Goal: Information Seeking & Learning: Learn about a topic

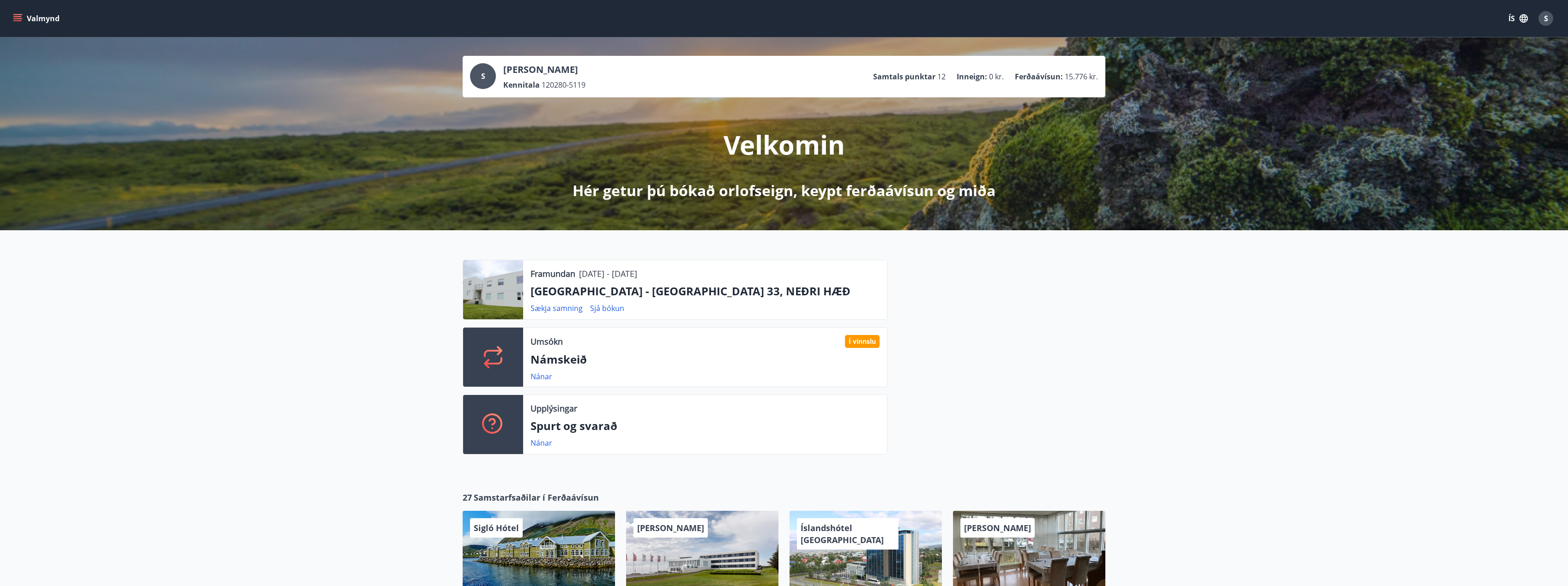
click at [18, 13] on button "Valmynd" at bounding box center [37, 18] width 52 height 16
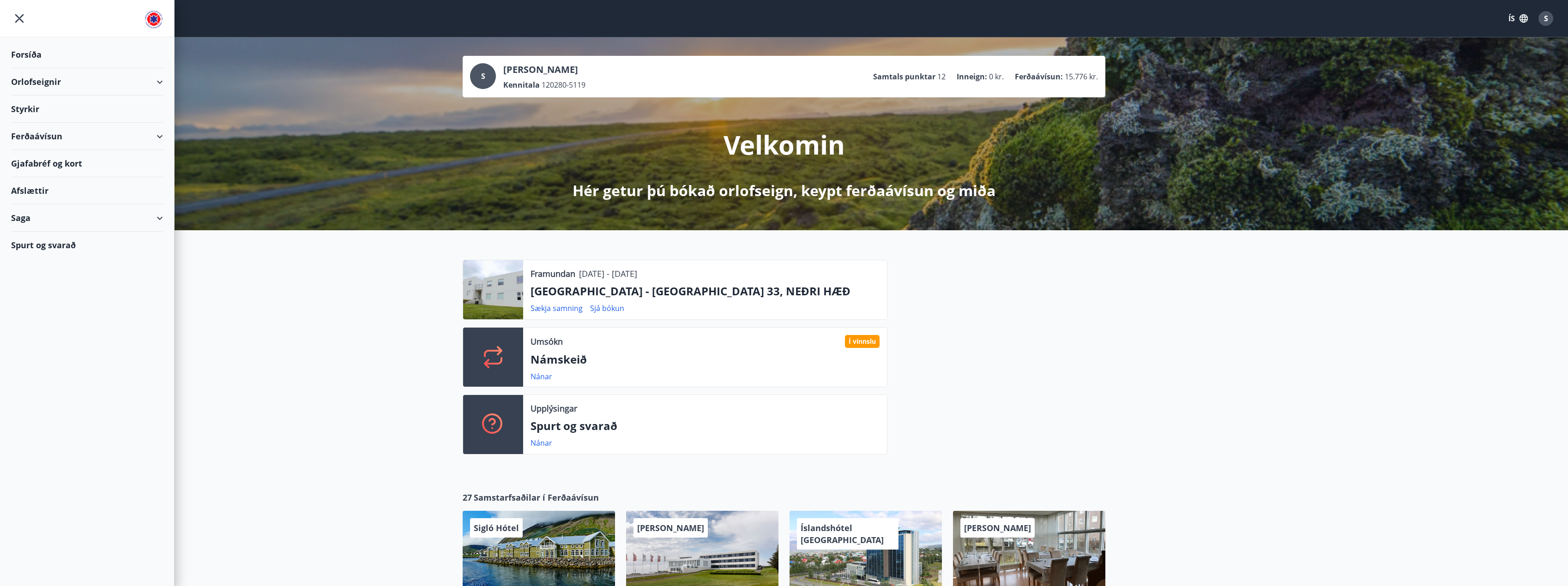
click at [28, 109] on div "Styrkir" at bounding box center [87, 109] width 152 height 27
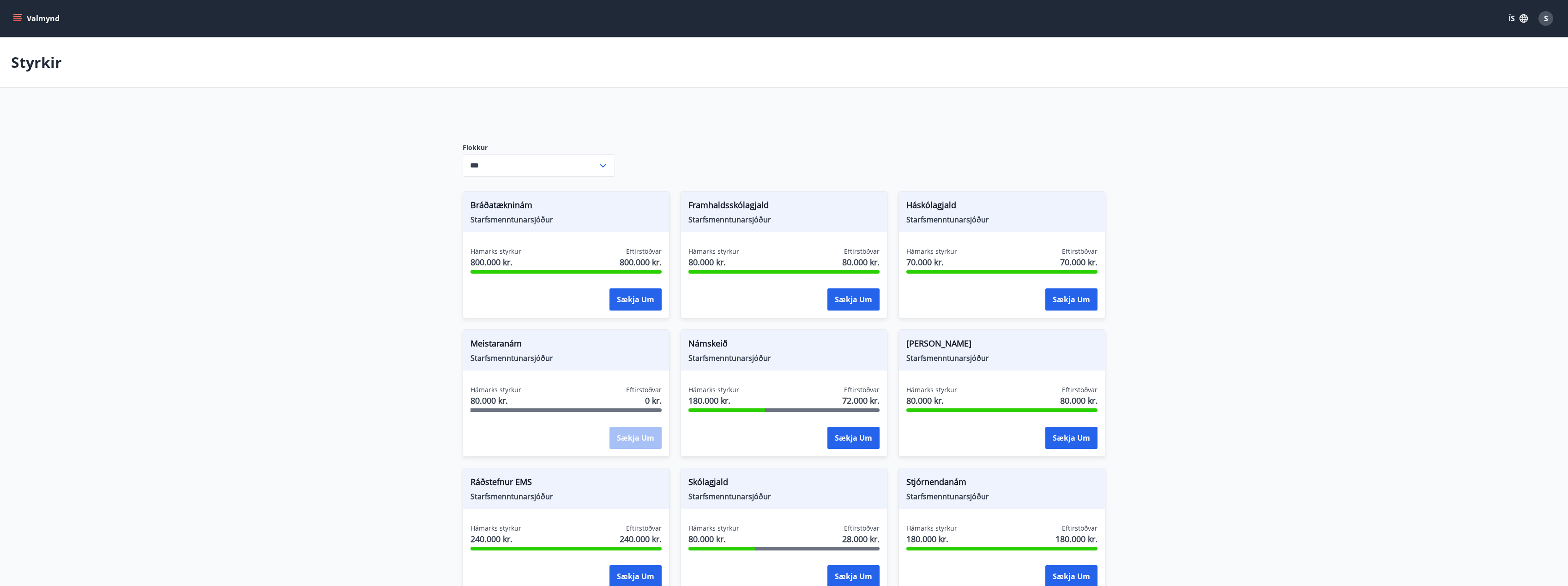
click at [518, 161] on input "***" at bounding box center [530, 165] width 135 height 23
click at [526, 200] on li "Starfsmenntunarsjóður" at bounding box center [539, 201] width 152 height 16
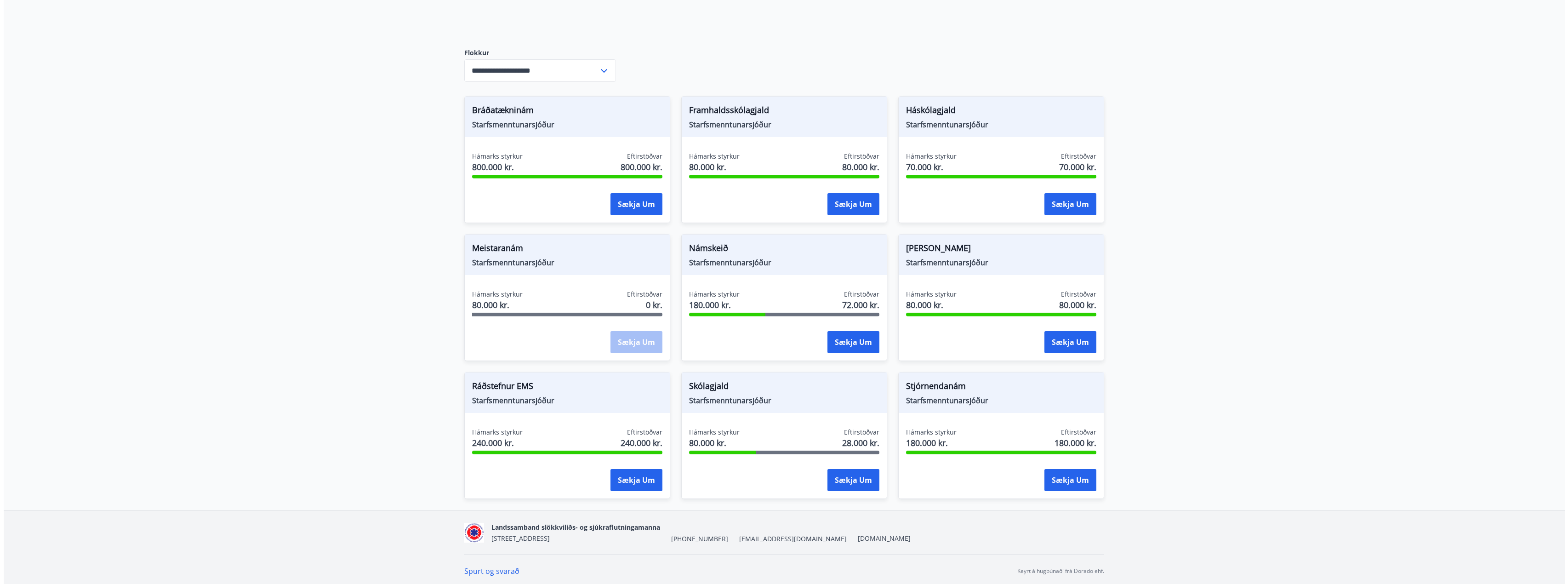
scroll to position [97, 0]
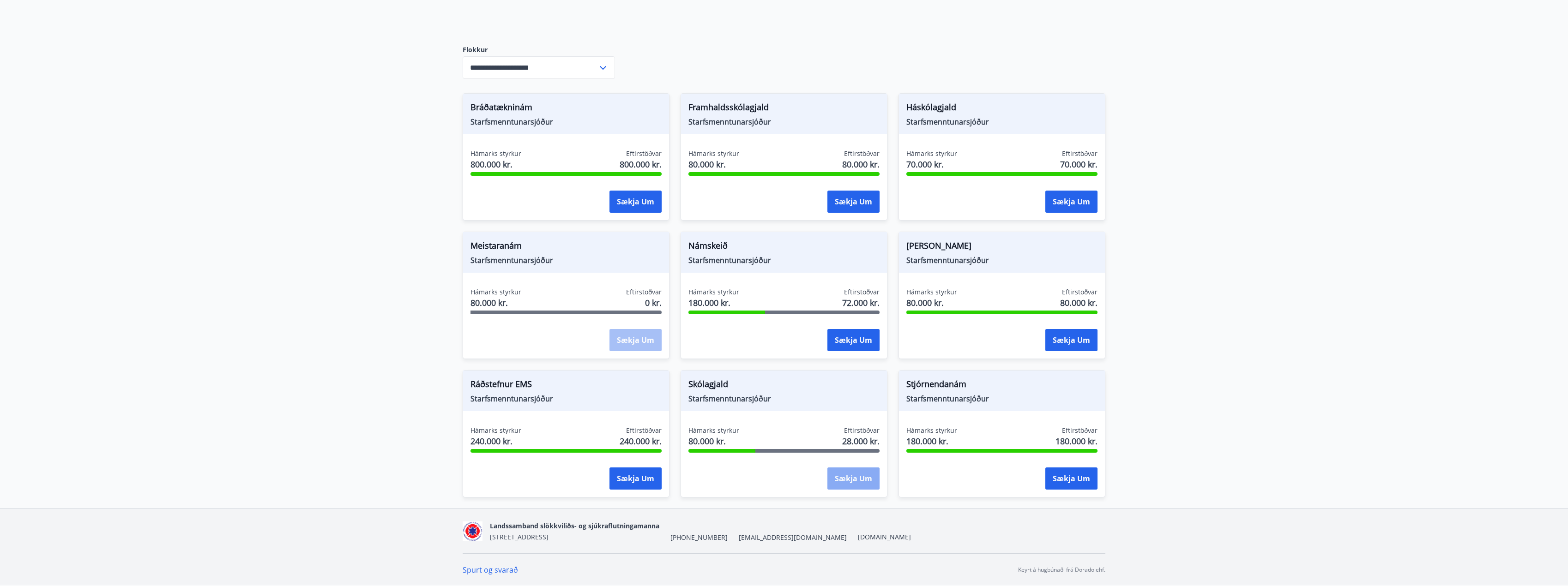
click at [859, 478] on button "Sækja um" at bounding box center [853, 478] width 52 height 22
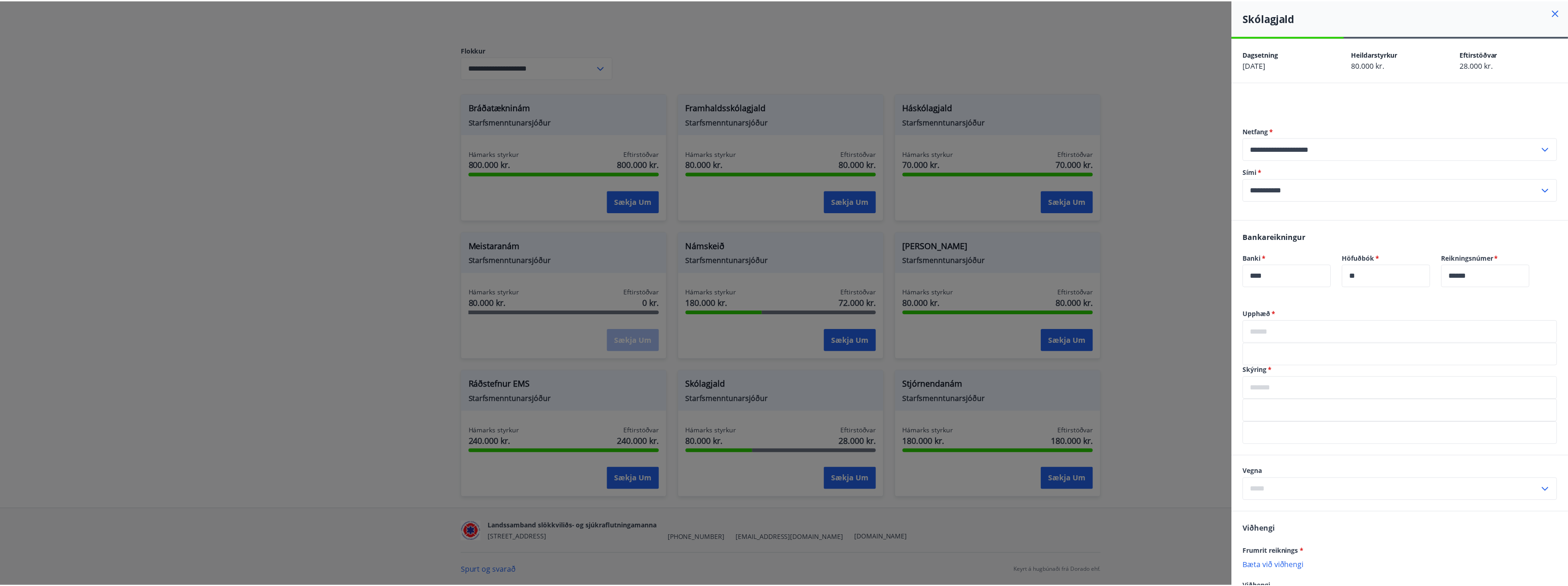
scroll to position [0, 0]
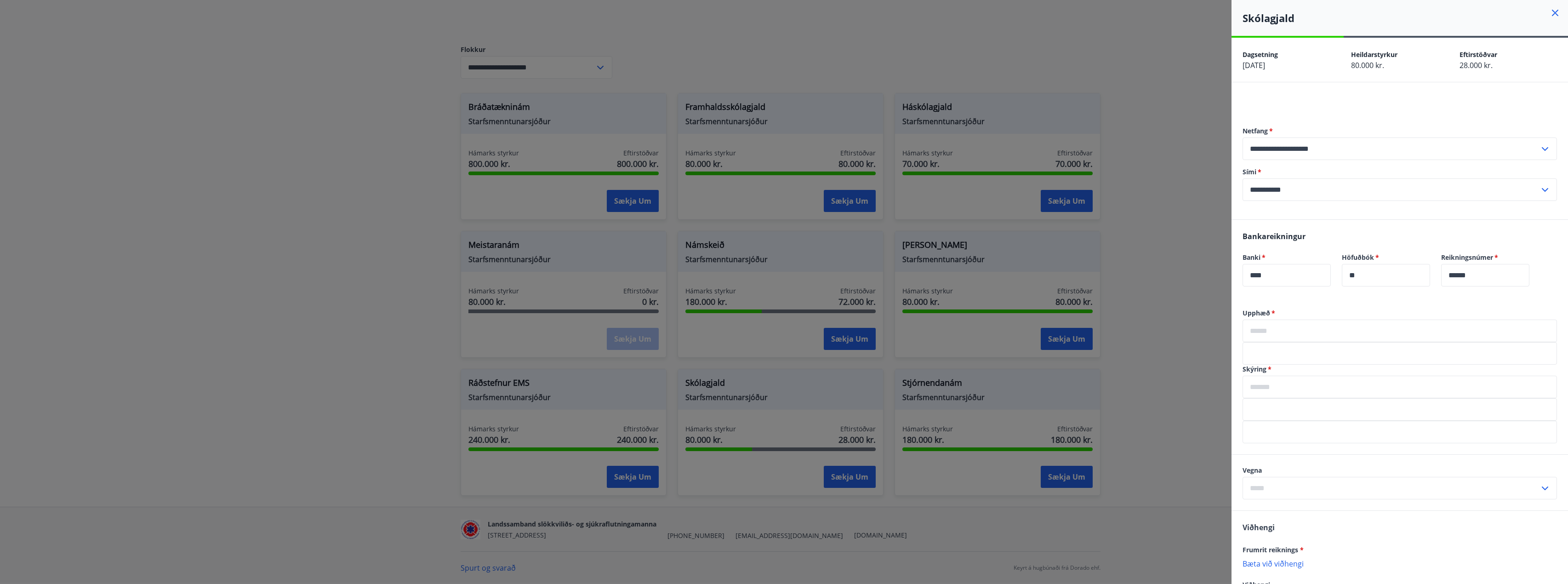
click at [1551, 13] on icon at bounding box center [1555, 13] width 11 height 11
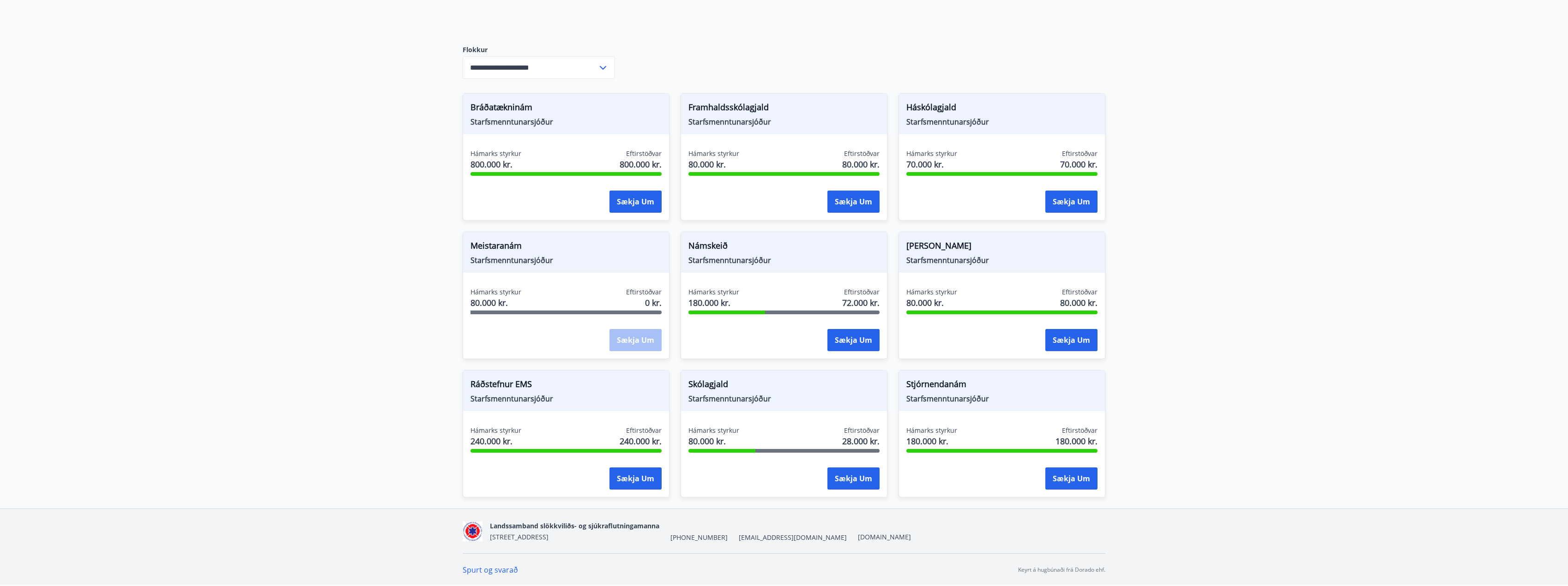
click at [606, 65] on icon at bounding box center [603, 68] width 11 height 11
click at [525, 119] on li "Styrktarsjóður" at bounding box center [539, 120] width 152 height 16
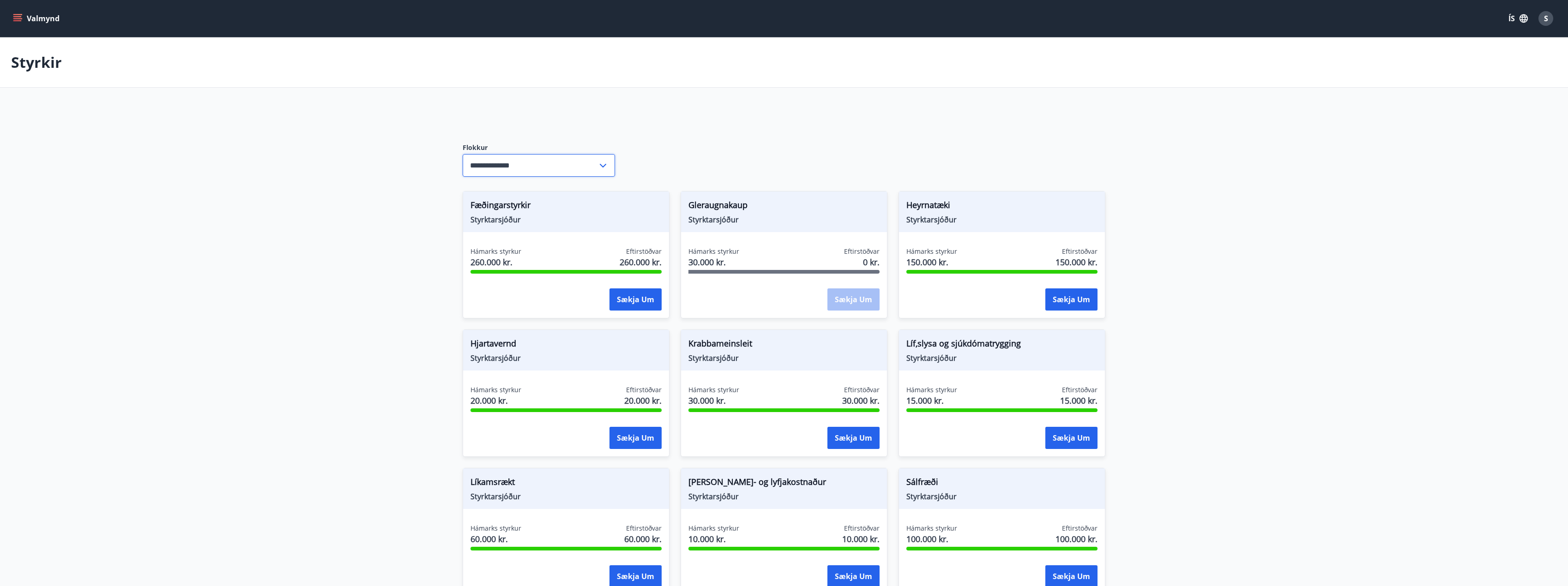
click at [547, 164] on input "**********" at bounding box center [530, 165] width 135 height 23
click at [525, 235] on li "Námsstefnusjóður" at bounding box center [539, 235] width 152 height 16
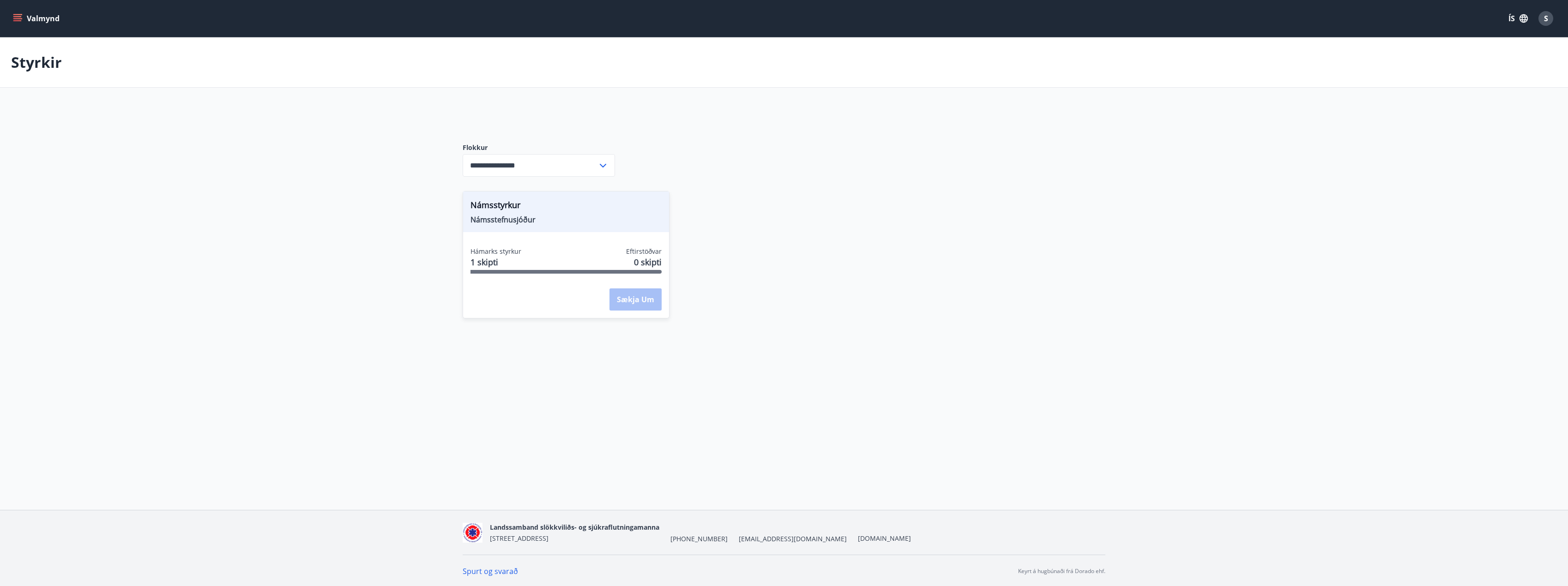
click at [608, 155] on div "**********" at bounding box center [539, 165] width 152 height 23
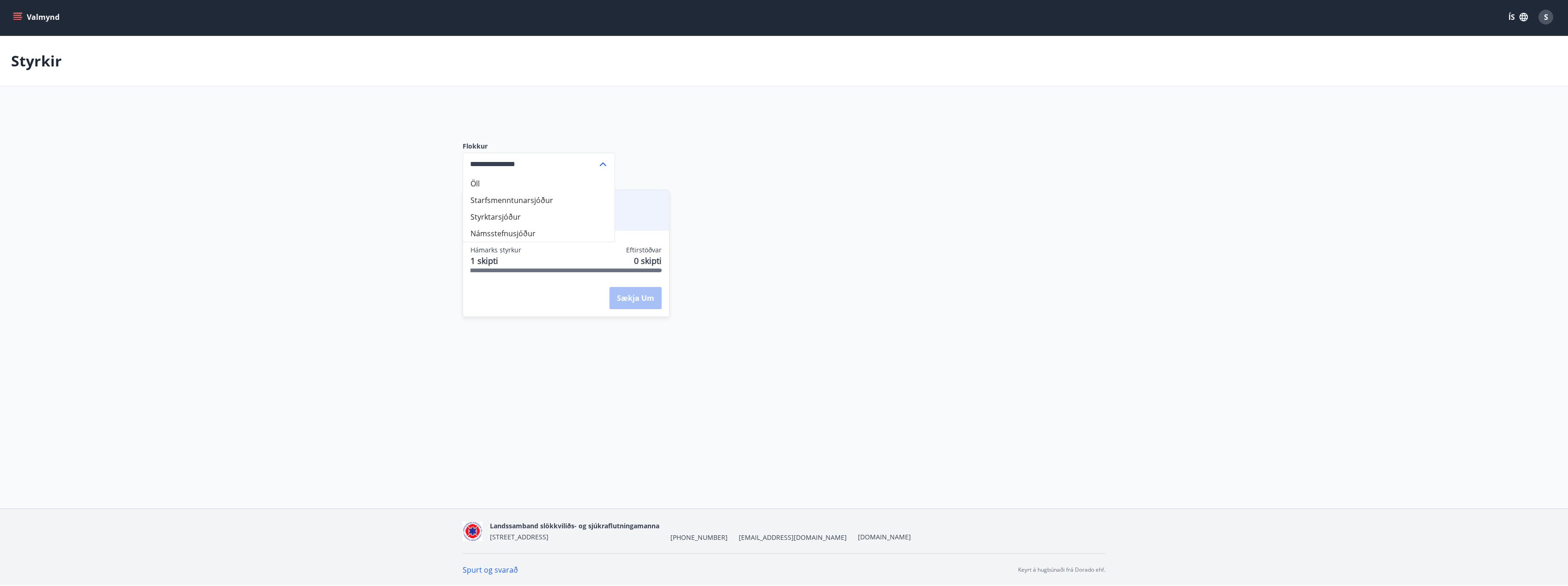
click at [482, 187] on li "Öll" at bounding box center [539, 183] width 152 height 16
type input "***"
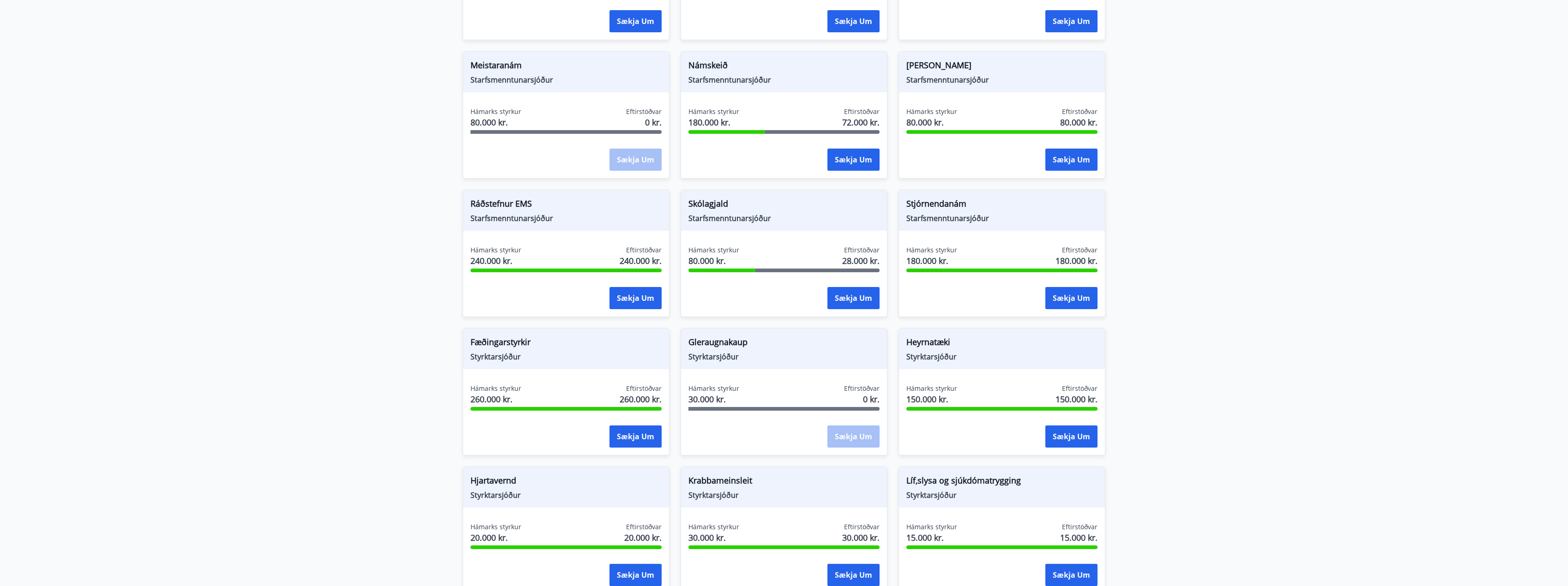
scroll to position [0, 0]
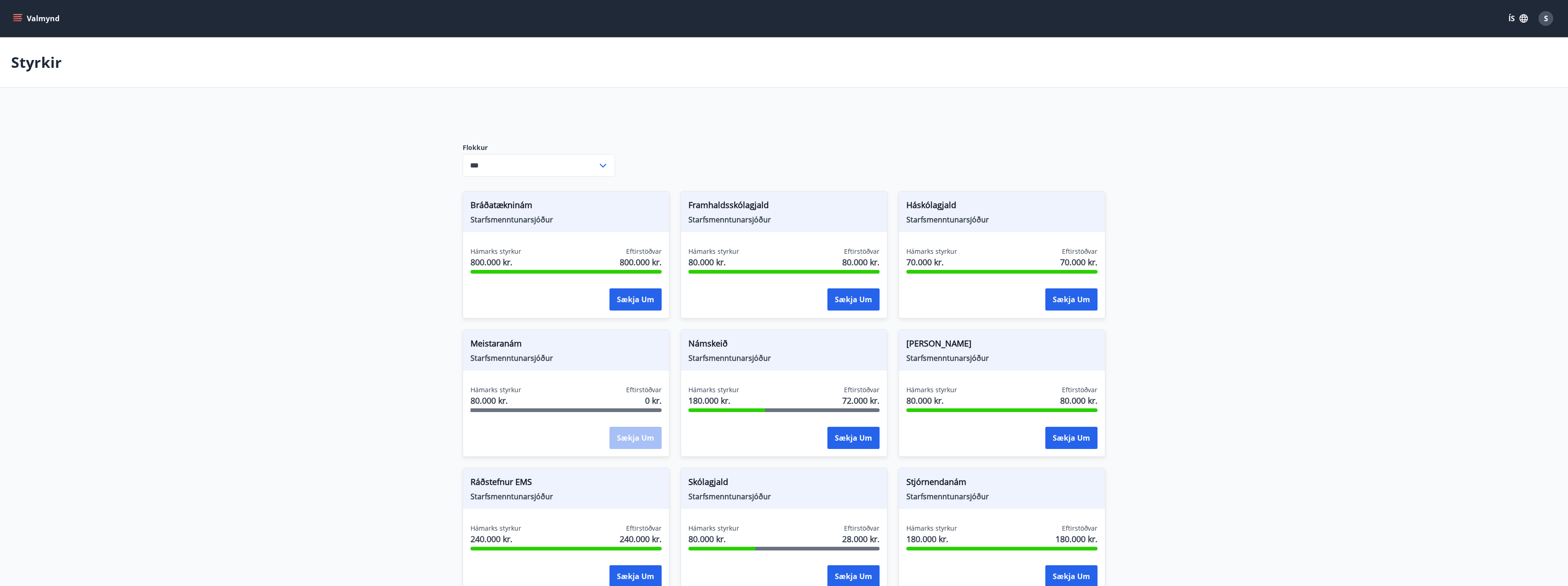
click at [21, 18] on icon "menu" at bounding box center [17, 18] width 9 height 9
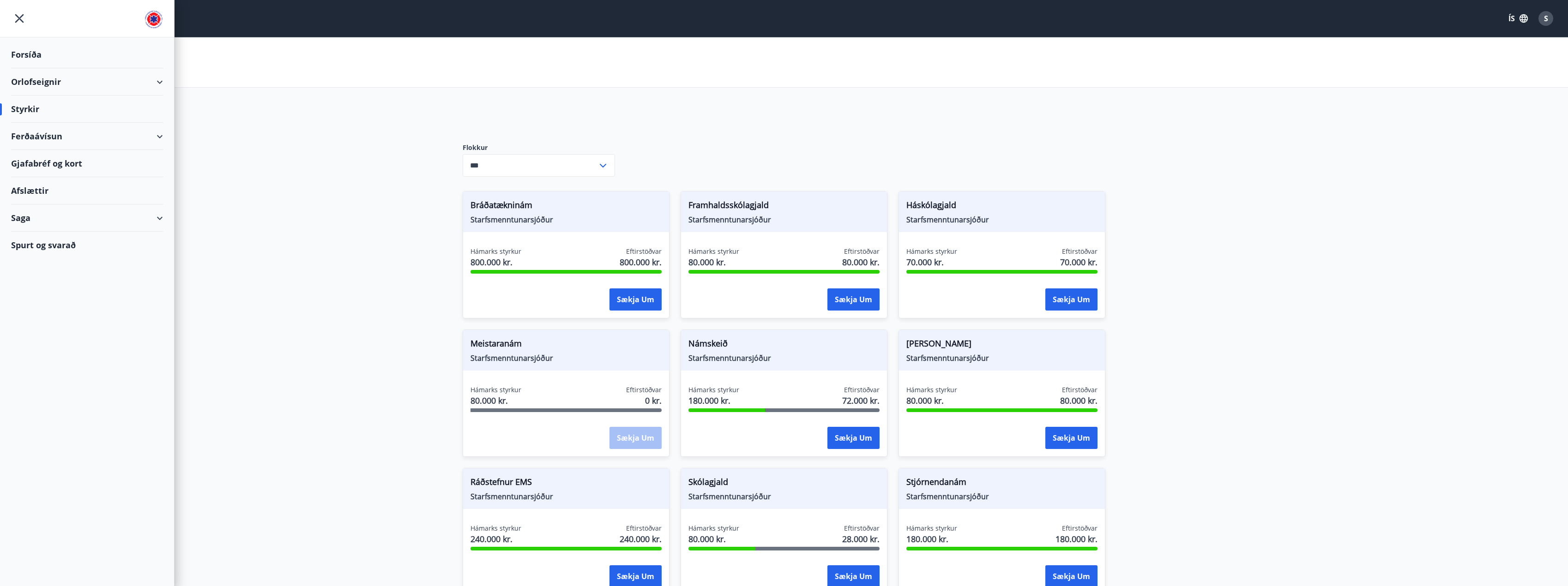
click at [33, 140] on div "Ferðaávísun" at bounding box center [87, 136] width 152 height 27
click at [52, 180] on div "Kaupa ferðaávísun" at bounding box center [87, 179] width 137 height 20
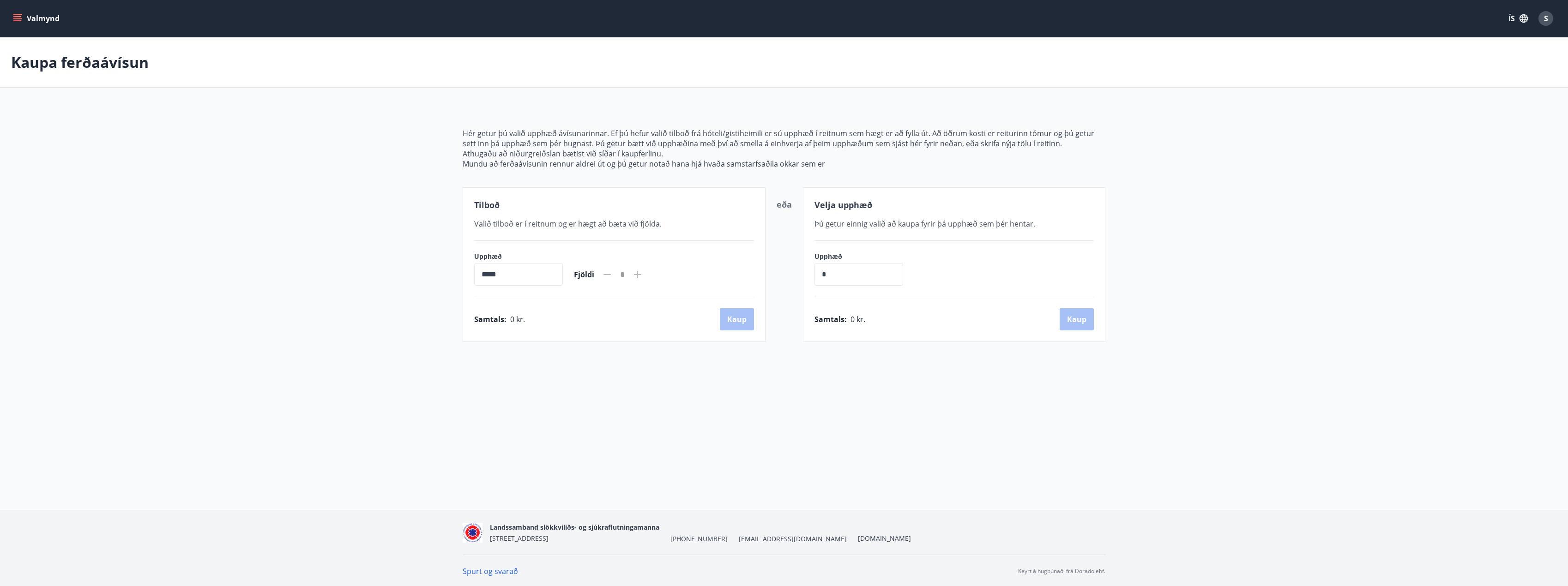
click at [21, 17] on icon "menu" at bounding box center [17, 18] width 9 height 9
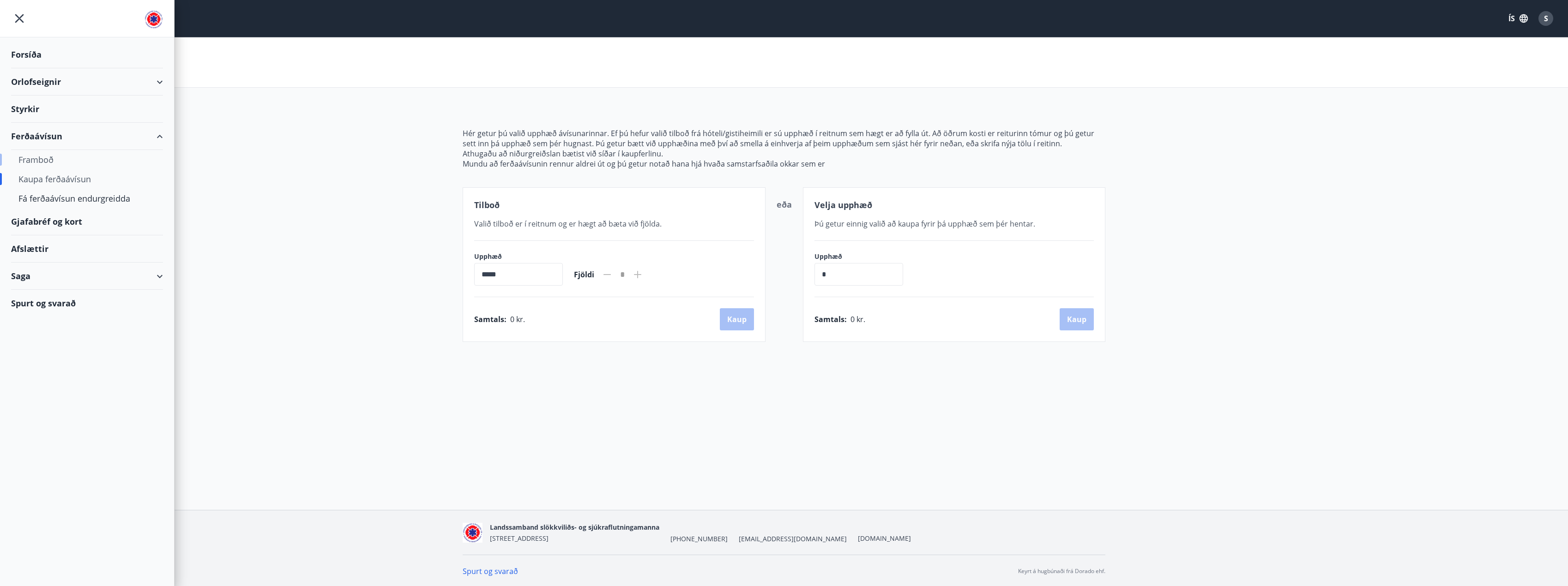
click at [43, 156] on div "Framboð" at bounding box center [87, 159] width 137 height 20
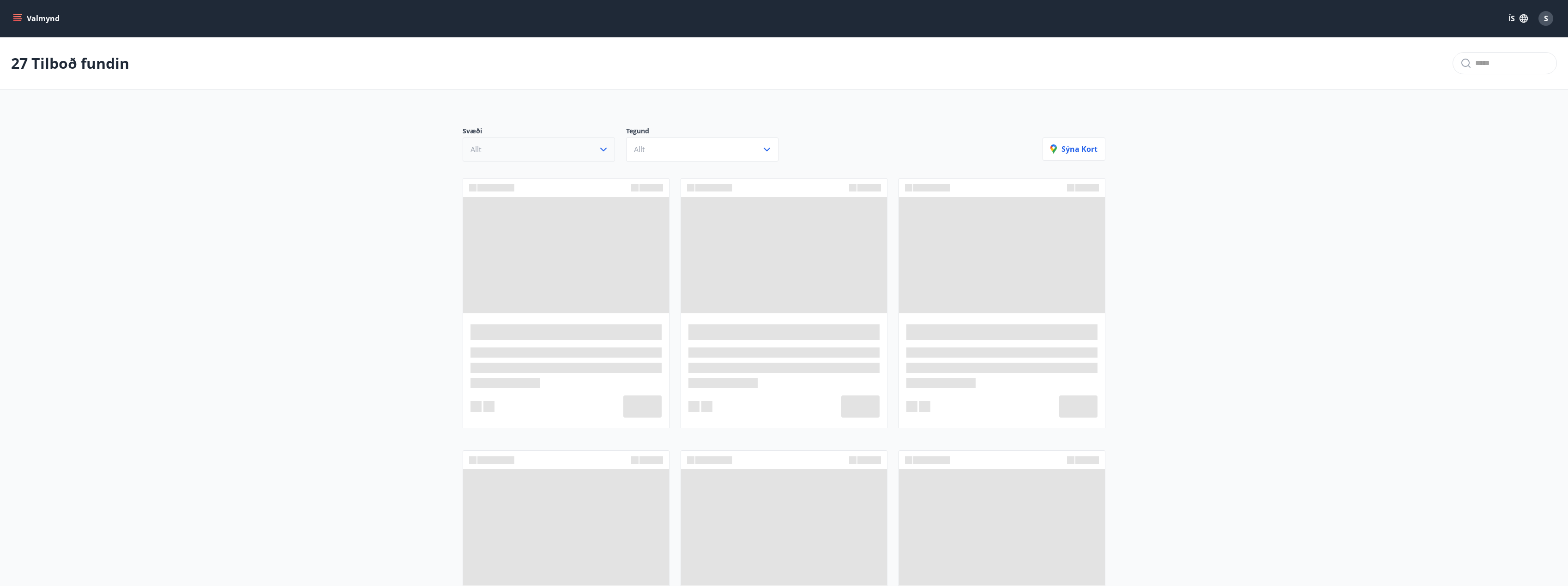
click at [583, 156] on button "Allt" at bounding box center [539, 149] width 152 height 24
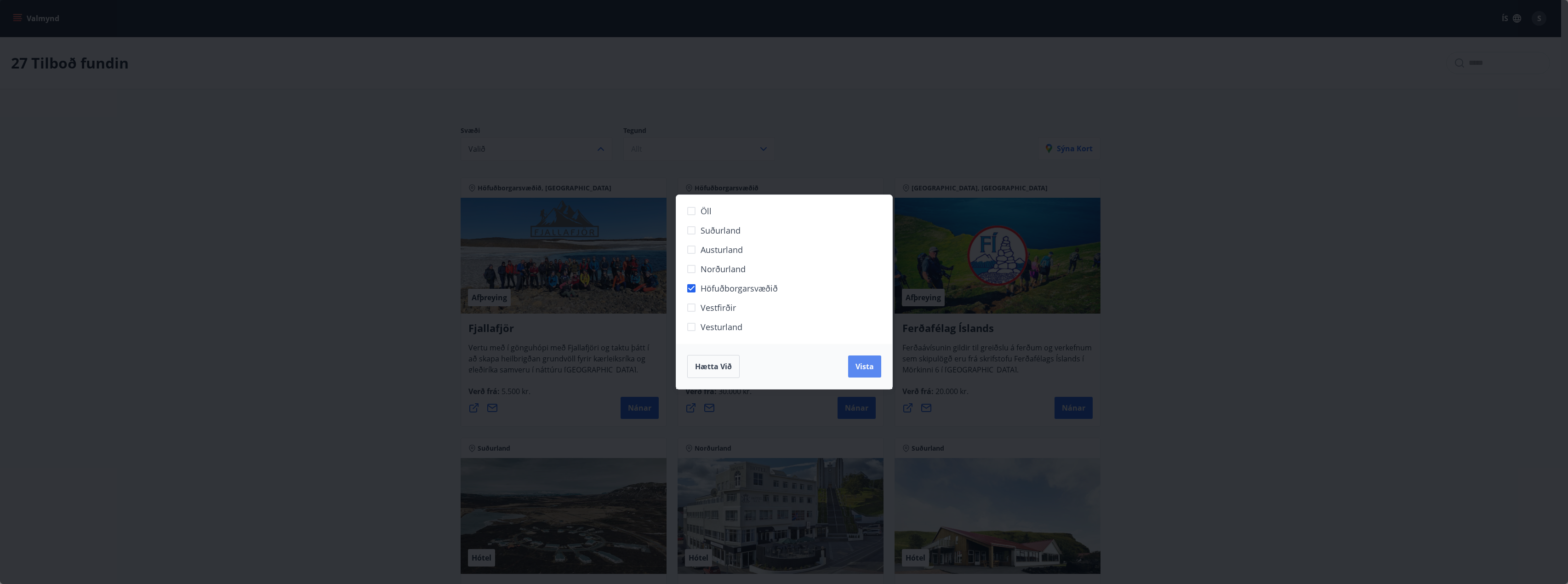
click at [875, 368] on button "Vista" at bounding box center [864, 367] width 33 height 22
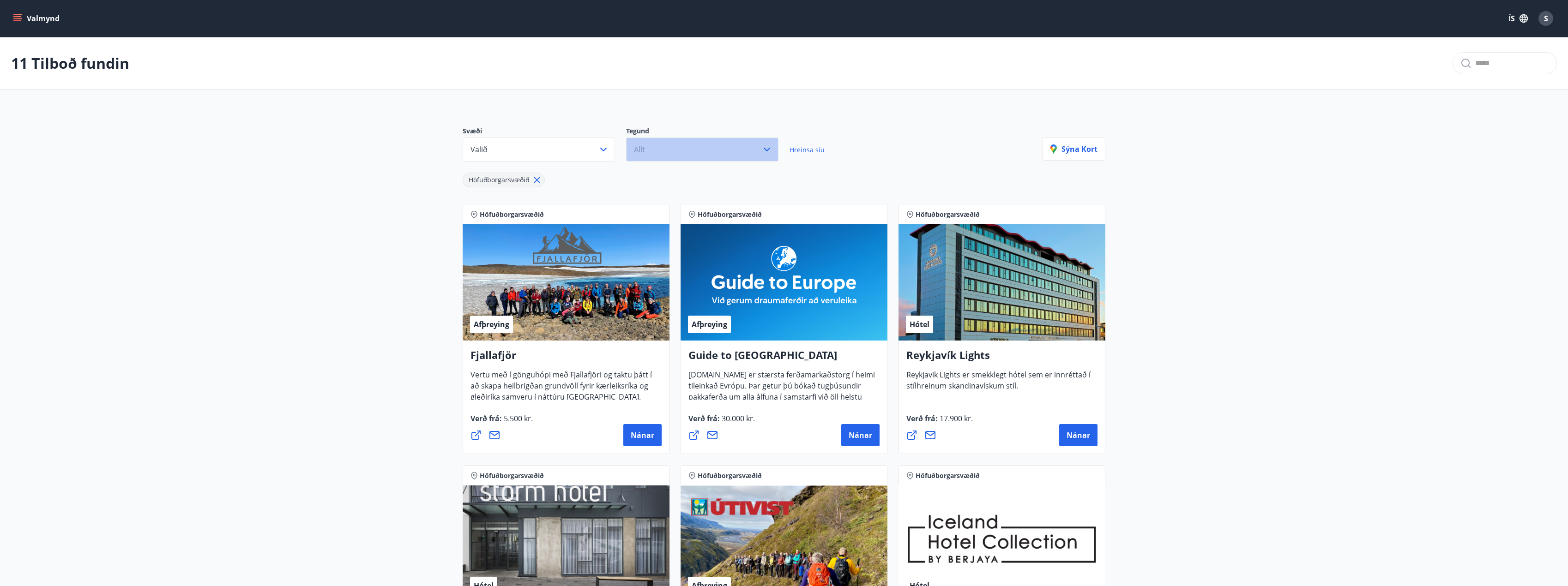
click at [670, 156] on button "Allt" at bounding box center [702, 149] width 152 height 24
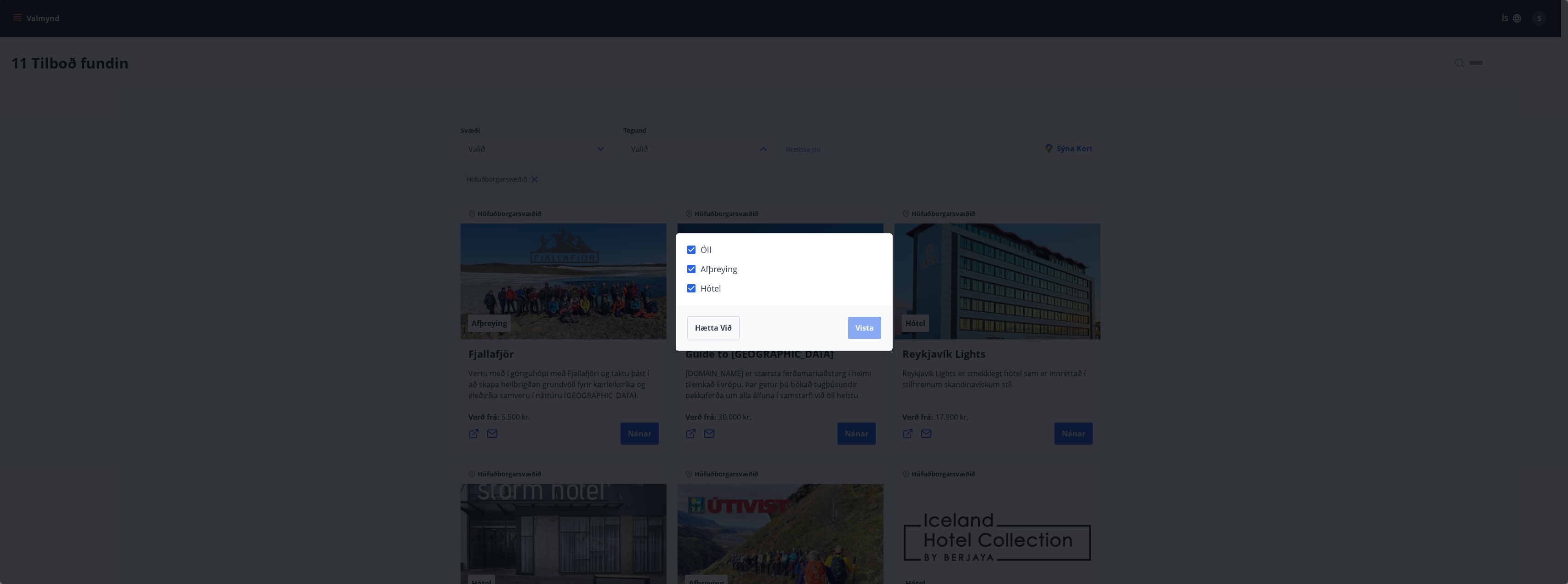
click at [866, 331] on span "Vista" at bounding box center [864, 328] width 18 height 10
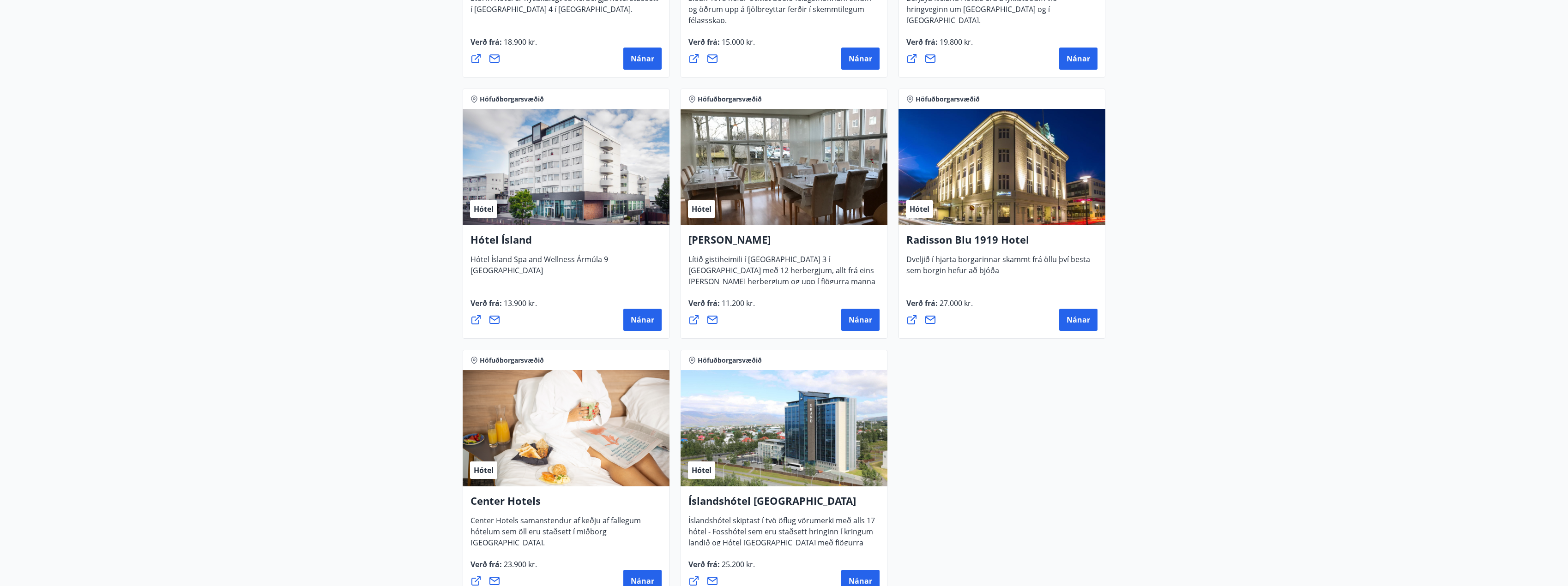
scroll to position [495, 0]
